Goal: Task Accomplishment & Management: Complete application form

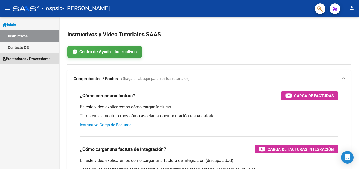
click at [29, 58] on span "Prestadores / Proveedores" at bounding box center [27, 59] width 48 height 6
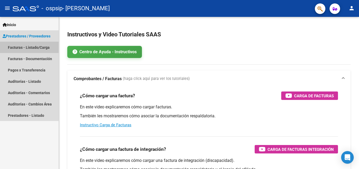
click at [28, 47] on link "Facturas - Listado/Carga" at bounding box center [29, 47] width 59 height 11
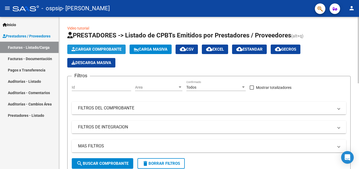
click at [96, 49] on span "Cargar Comprobante" at bounding box center [97, 49] width 50 height 5
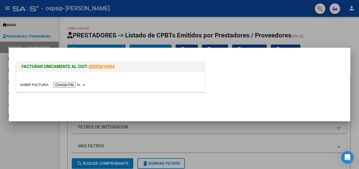
click at [71, 84] on input "file" at bounding box center [53, 85] width 67 height 6
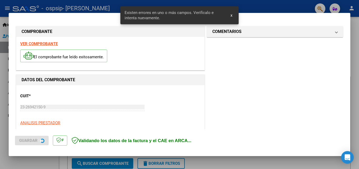
scroll to position [128, 0]
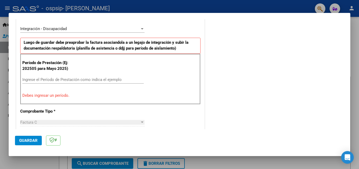
click at [34, 82] on div "Ingrese el Período de Prestación como indica el ejemplo" at bounding box center [83, 80] width 122 height 8
click at [34, 80] on input "Ingrese el Período de Prestación como indica el ejemplo" at bounding box center [83, 79] width 122 height 5
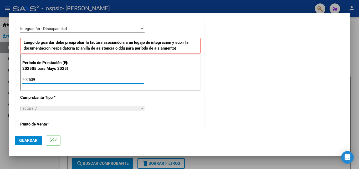
type input "202509"
click at [35, 138] on span "Guardar" at bounding box center [28, 140] width 18 height 5
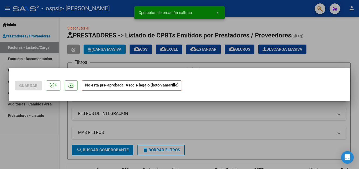
scroll to position [0, 0]
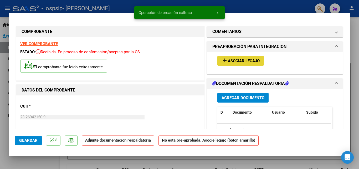
click at [238, 63] on span "Asociar Legajo" at bounding box center [244, 60] width 32 height 5
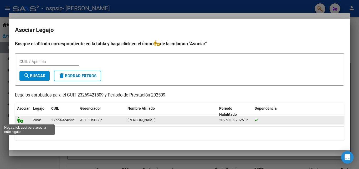
click at [20, 122] on icon at bounding box center [20, 120] width 6 height 6
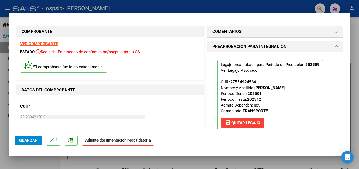
click at [31, 142] on span "Guardar" at bounding box center [28, 140] width 18 height 5
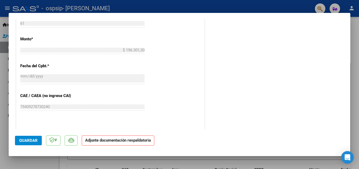
scroll to position [284, 0]
